Goal: Information Seeking & Learning: Find specific fact

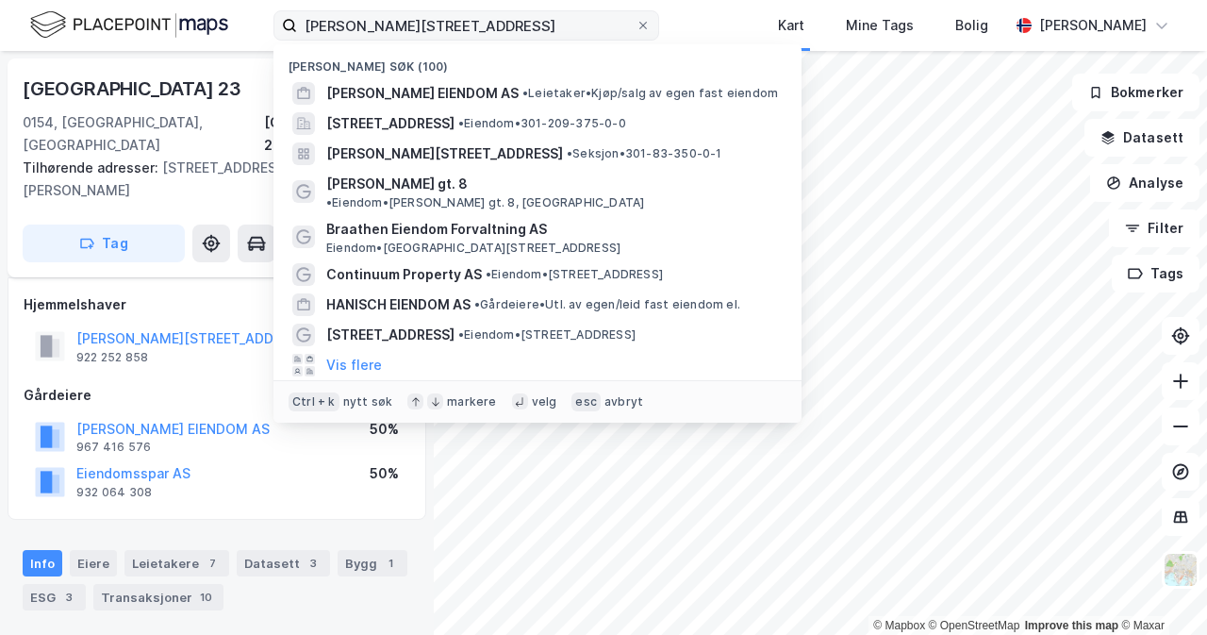
scroll to position [69, 0]
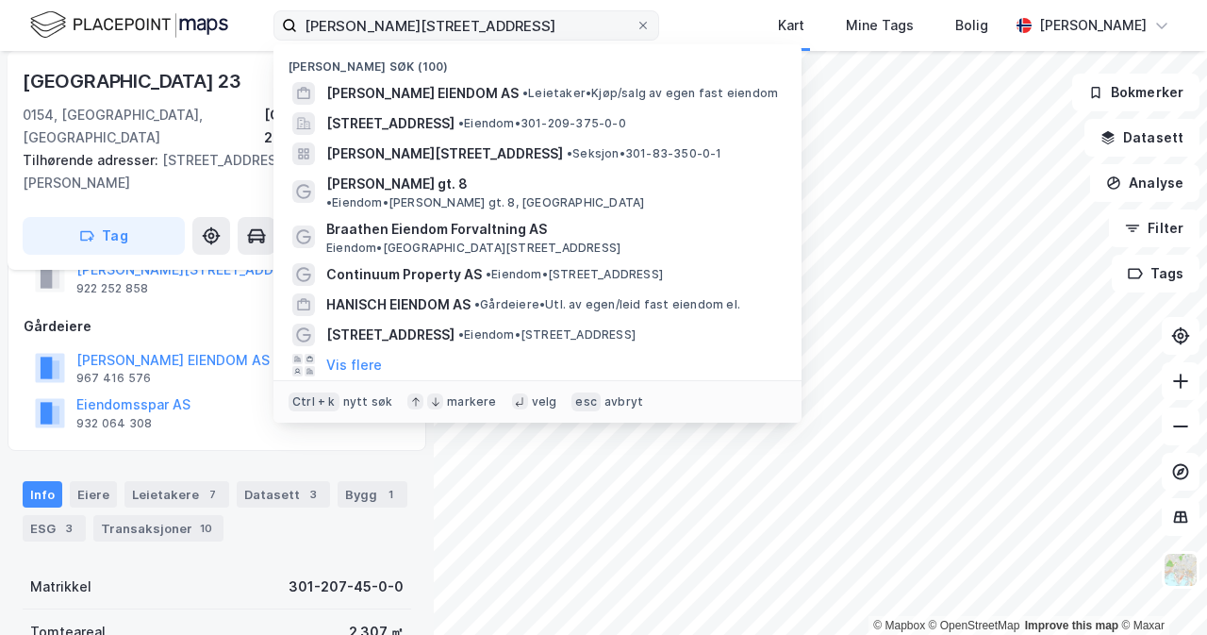
click at [391, 18] on input "[PERSON_NAME][STREET_ADDRESS]" at bounding box center [466, 25] width 339 height 28
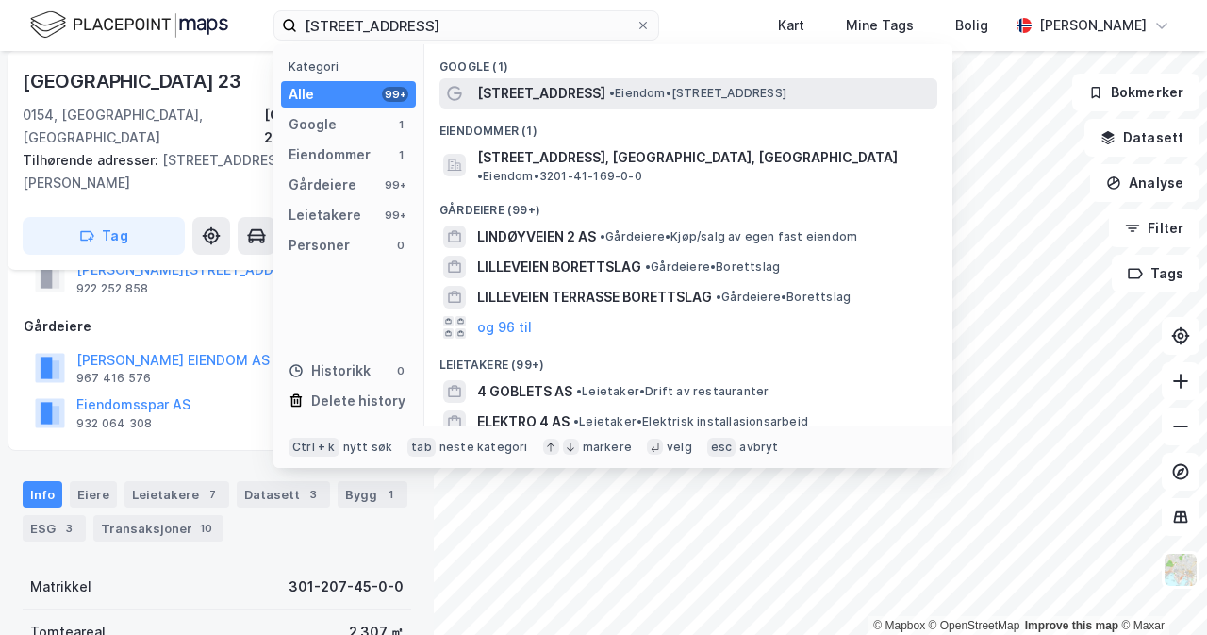
type input "[STREET_ADDRESS]"
click at [724, 101] on div "[STREET_ADDRESS] • Eiendom • [STREET_ADDRESS]" at bounding box center [705, 93] width 457 height 23
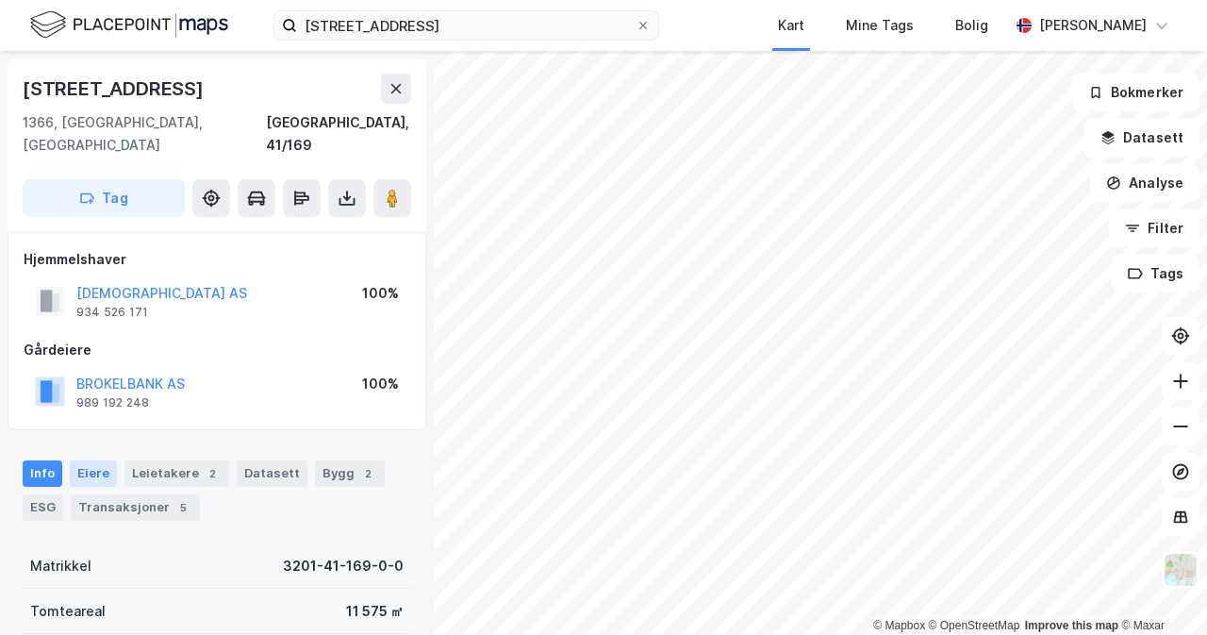
click at [106, 460] on div "Eiere" at bounding box center [93, 473] width 47 height 26
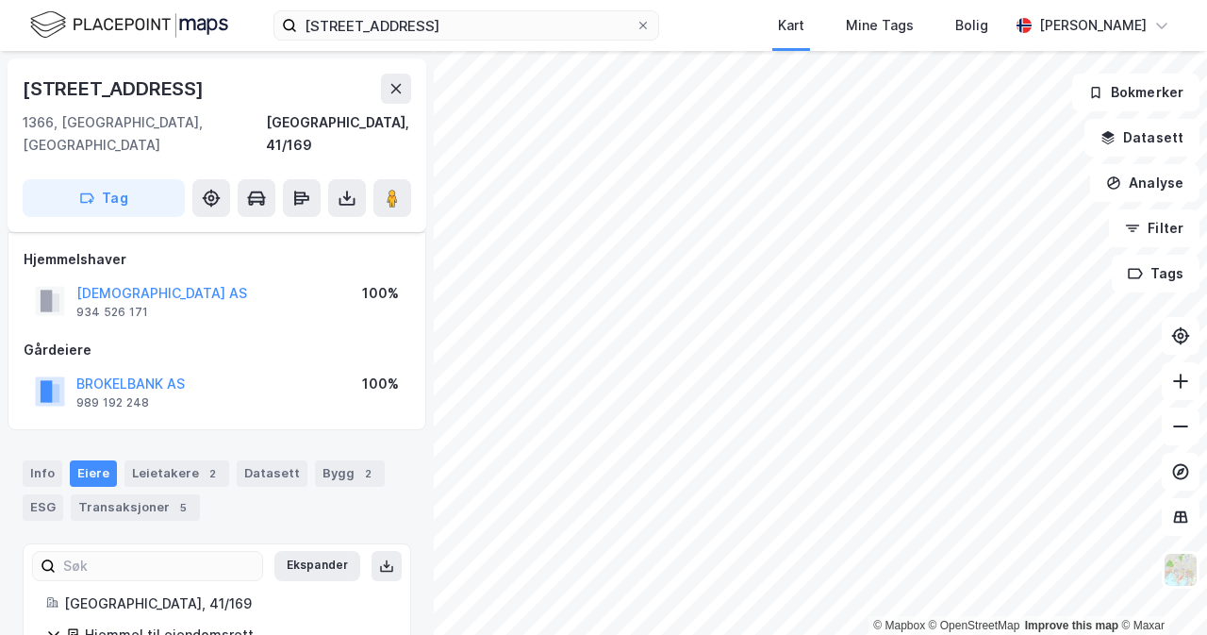
scroll to position [98, 0]
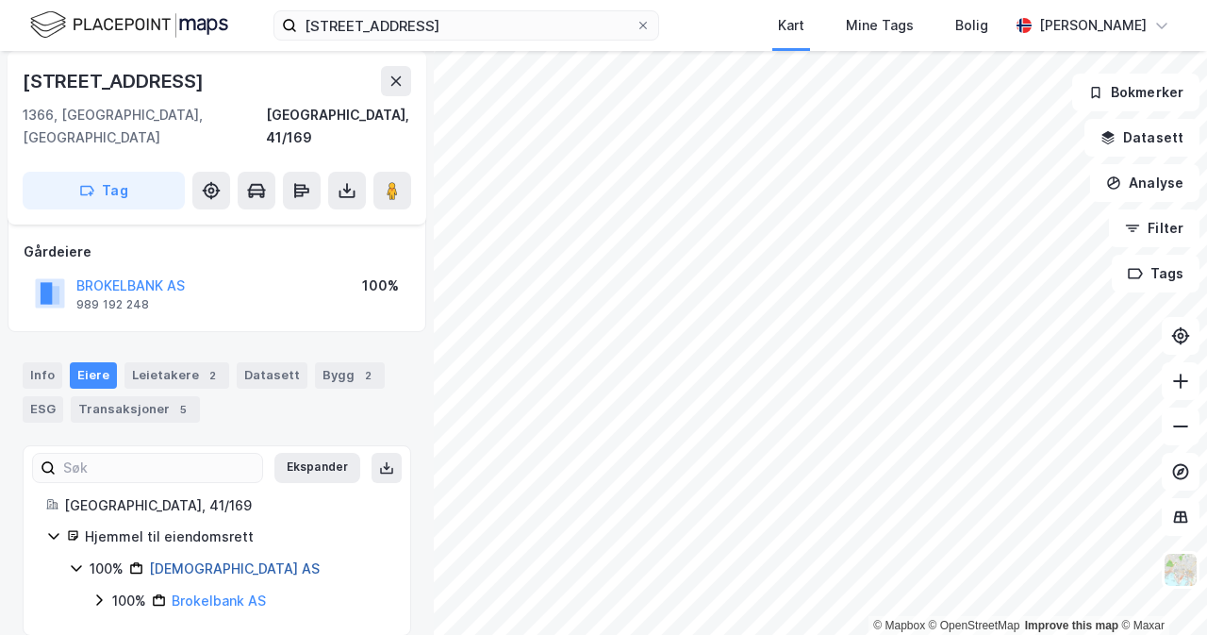
click at [177, 560] on link "[DEMOGRAPHIC_DATA] AS" at bounding box center [234, 568] width 171 height 16
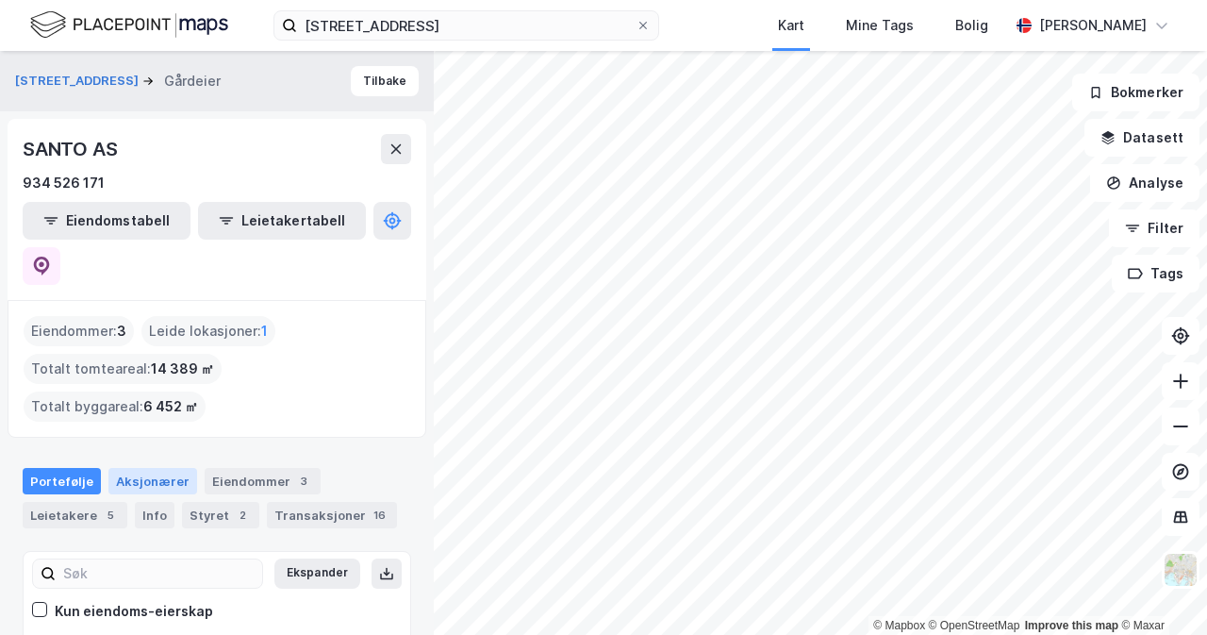
click at [166, 468] on div "Aksjonærer" at bounding box center [152, 481] width 89 height 26
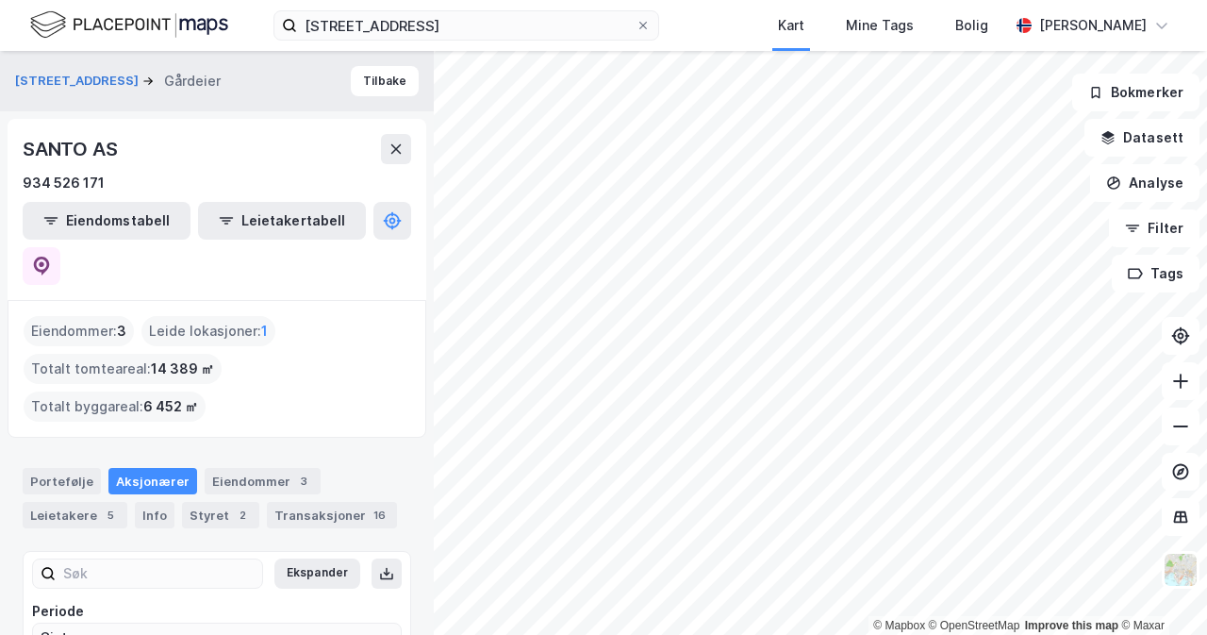
scroll to position [77, 0]
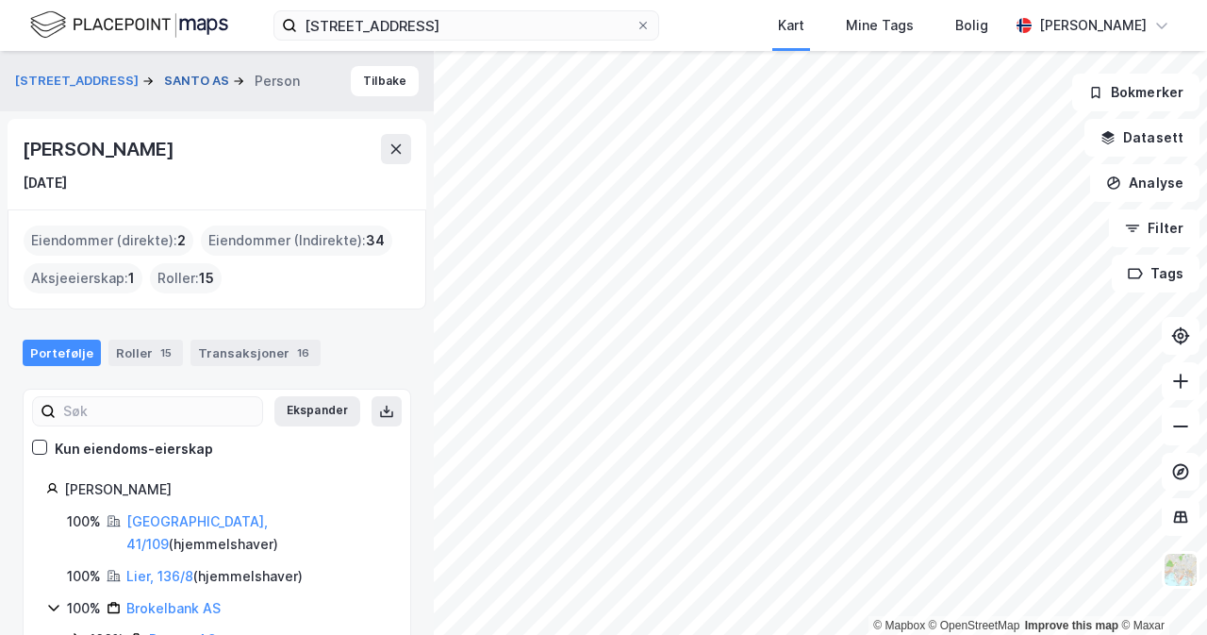
click at [164, 82] on button "SANTO AS" at bounding box center [198, 81] width 69 height 19
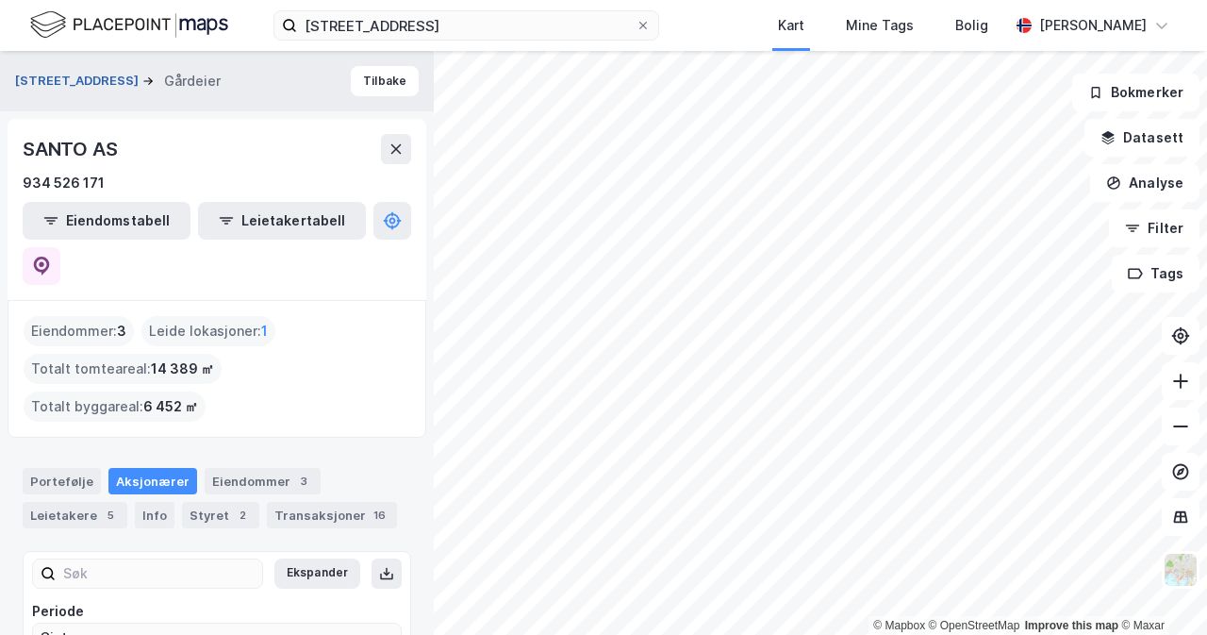
click at [81, 84] on button "[STREET_ADDRESS]" at bounding box center [78, 81] width 127 height 19
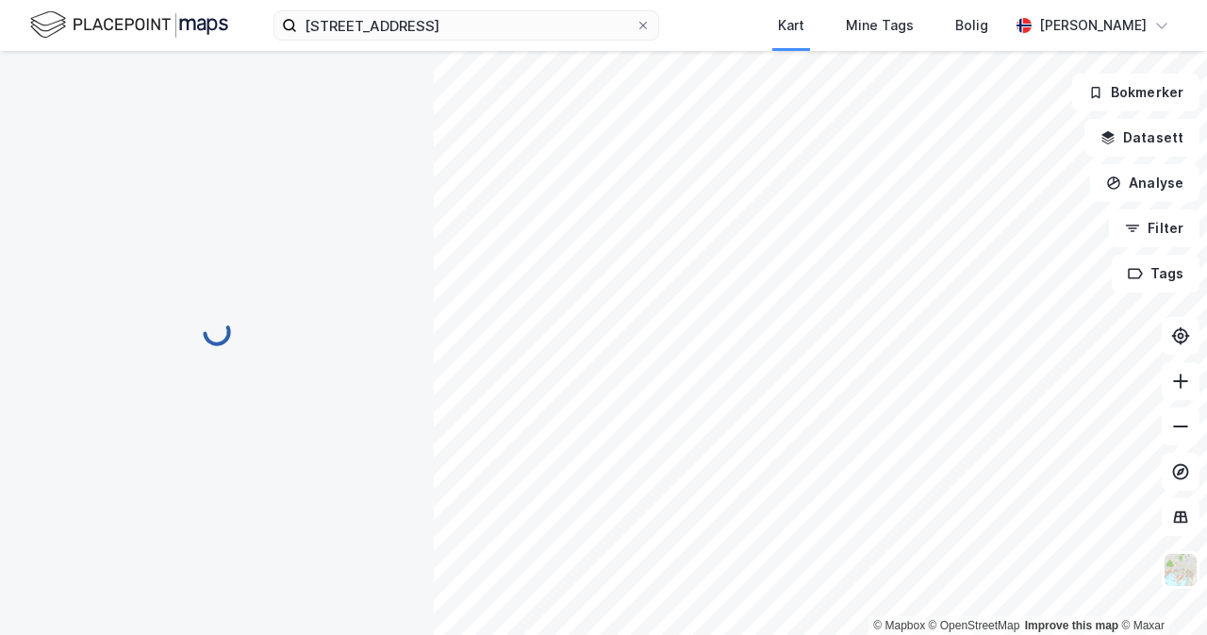
scroll to position [4, 0]
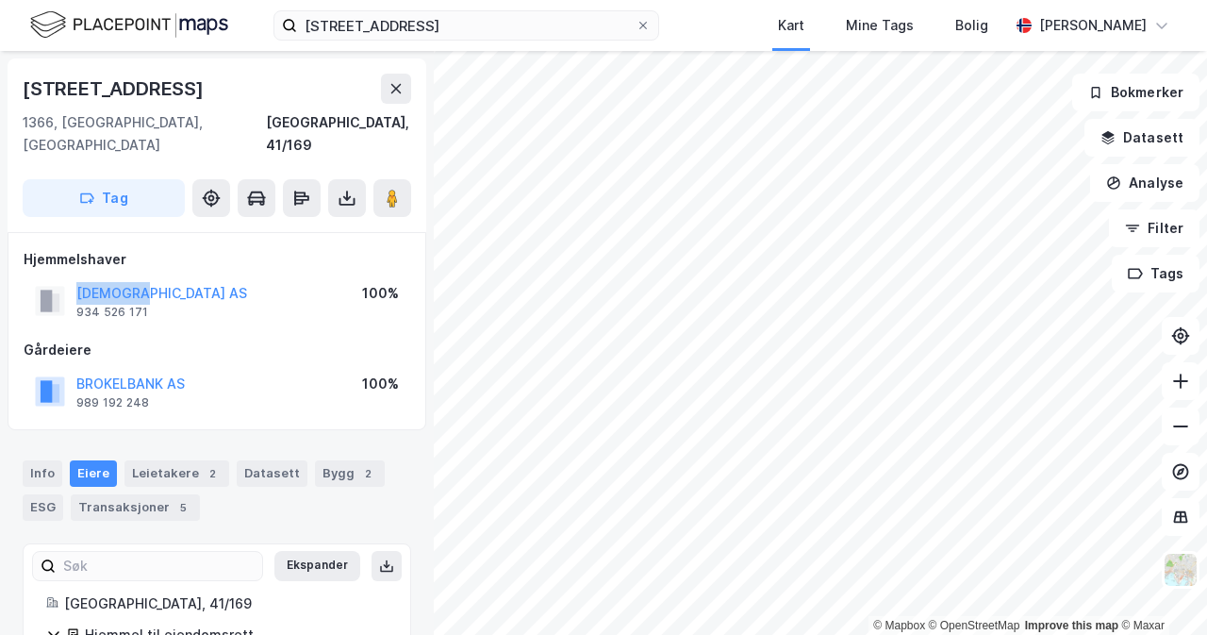
drag, startPoint x: 161, startPoint y: 274, endPoint x: 34, endPoint y: 268, distance: 127.5
click at [34, 278] on div "Santo AS 934 526 171 100%" at bounding box center [217, 300] width 387 height 45
copy button "[DEMOGRAPHIC_DATA] AS"
